Goal: Information Seeking & Learning: Check status

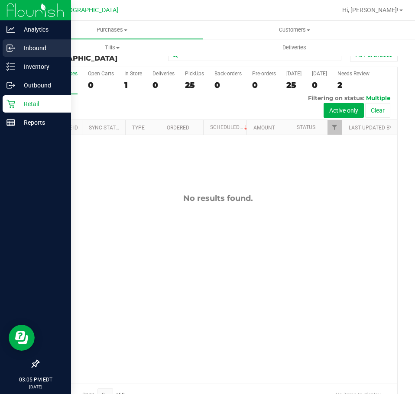
click at [34, 53] on p "Inbound" at bounding box center [41, 48] width 52 height 10
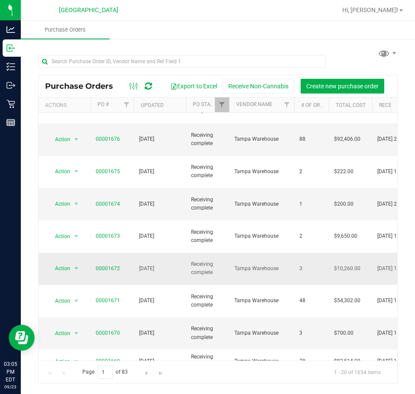
scroll to position [238, 0]
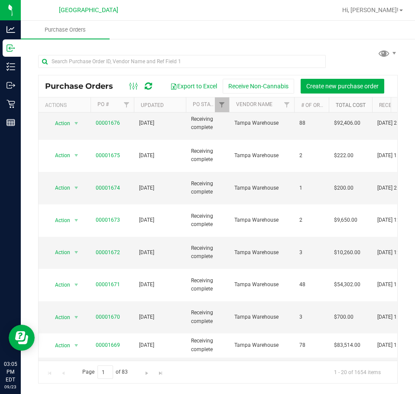
click at [341, 106] on link "Total Cost" at bounding box center [351, 105] width 30 height 6
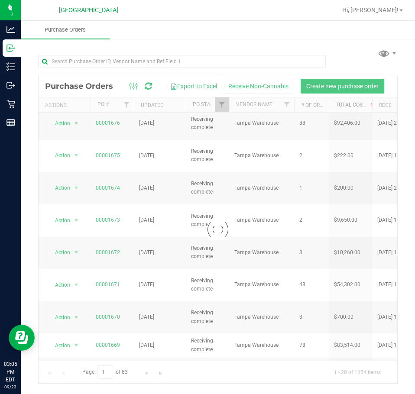
scroll to position [0, 0]
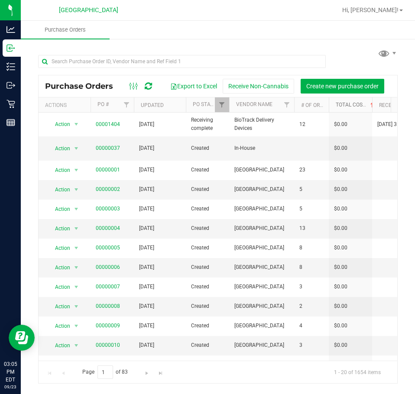
click at [341, 106] on link "Total Cost" at bounding box center [356, 105] width 40 height 6
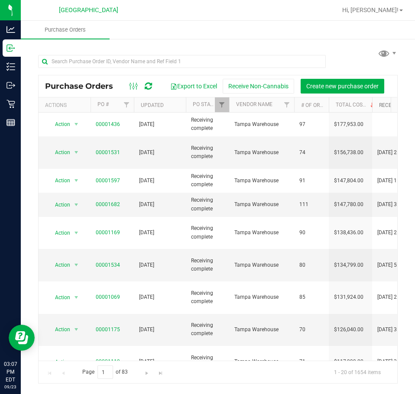
click at [380, 102] on link "Receipt Timestamp" at bounding box center [404, 105] width 51 height 6
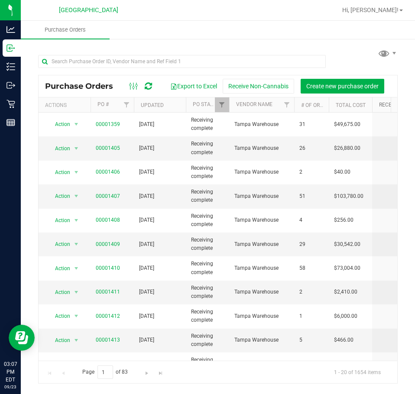
click at [383, 105] on link "Receipt Timestamp" at bounding box center [409, 105] width 61 height 6
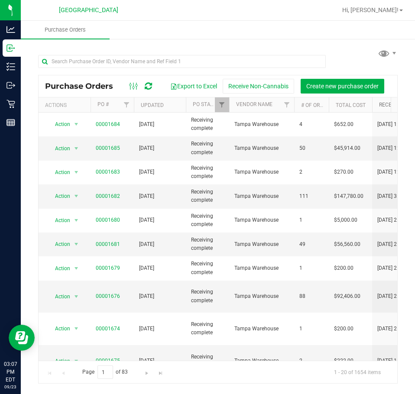
click at [382, 103] on link "Receipt Timestamp" at bounding box center [409, 105] width 61 height 6
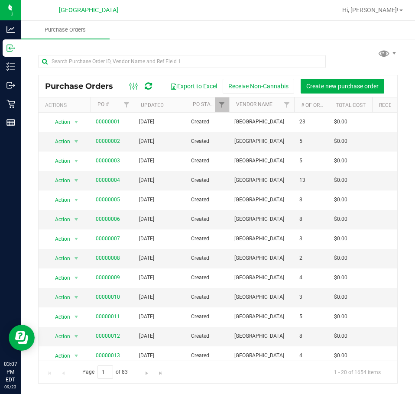
click at [381, 108] on th "Receipt Timestamp" at bounding box center [409, 104] width 74 height 15
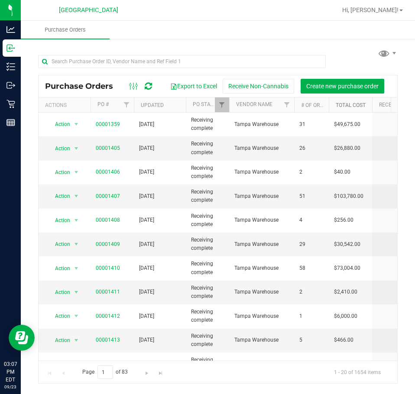
click at [341, 105] on link "Total Cost" at bounding box center [351, 105] width 30 height 6
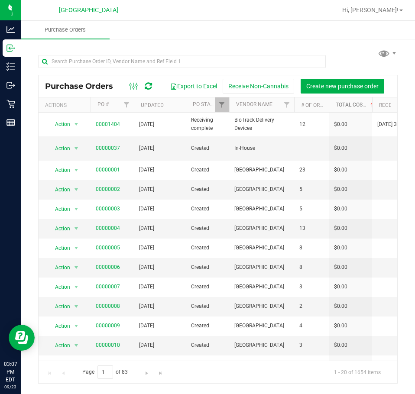
click at [341, 105] on link "Total Cost" at bounding box center [356, 105] width 40 height 6
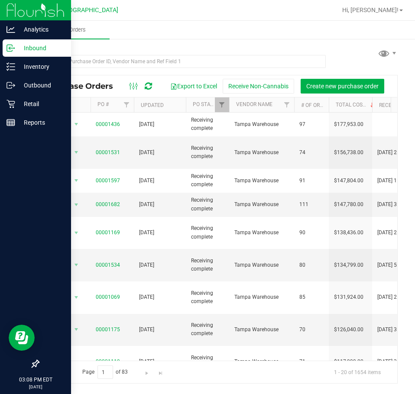
click at [35, 47] on p "Inbound" at bounding box center [41, 48] width 52 height 10
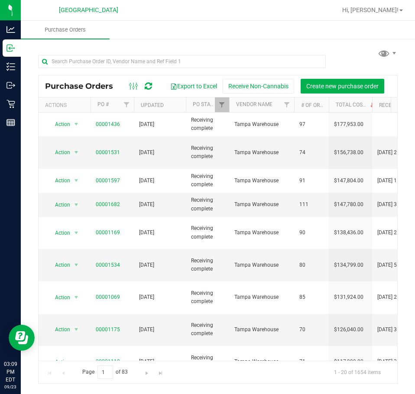
click at [246, 27] on ul "Purchase Orders" at bounding box center [228, 30] width 415 height 19
drag, startPoint x: 356, startPoint y: 194, endPoint x: 333, endPoint y: 193, distance: 23.8
click at [333, 193] on td "$147,780.00" at bounding box center [350, 205] width 43 height 24
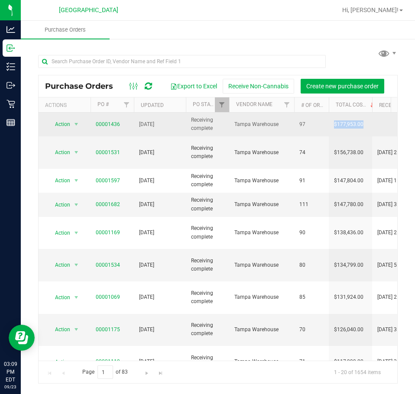
drag, startPoint x: 362, startPoint y: 126, endPoint x: 334, endPoint y: 126, distance: 28.2
click at [334, 126] on span "$177,953.00" at bounding box center [348, 124] width 29 height 8
